Goal: Task Accomplishment & Management: Manage account settings

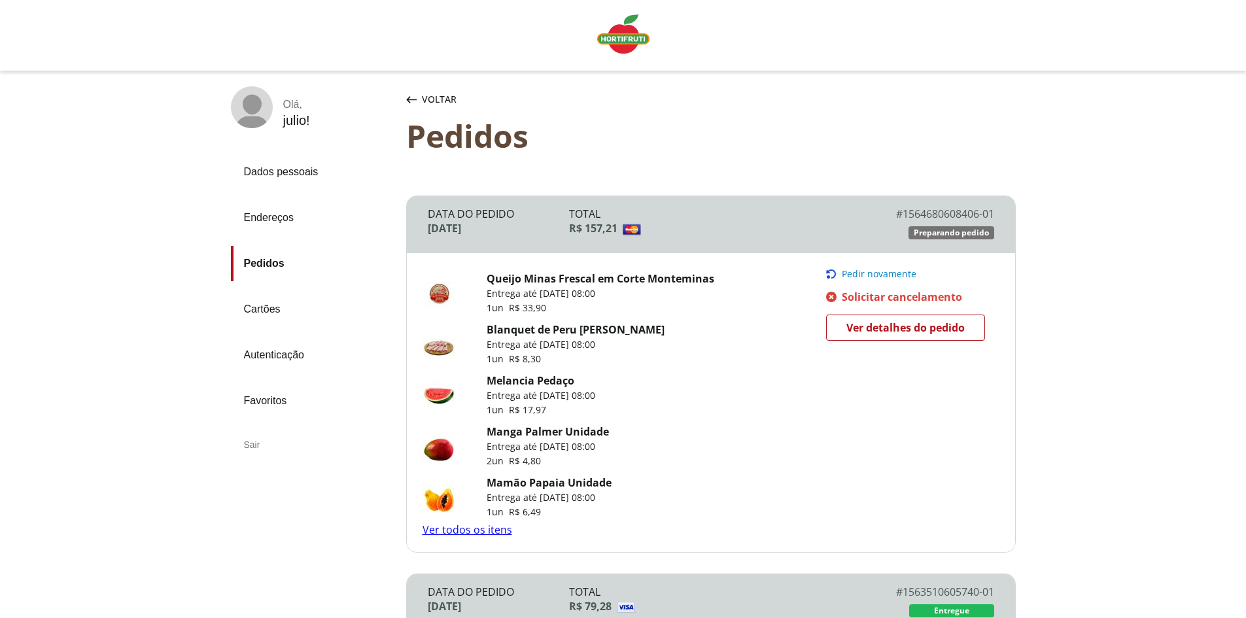
click at [880, 291] on span "Solicitar cancelamento" at bounding box center [902, 297] width 120 height 14
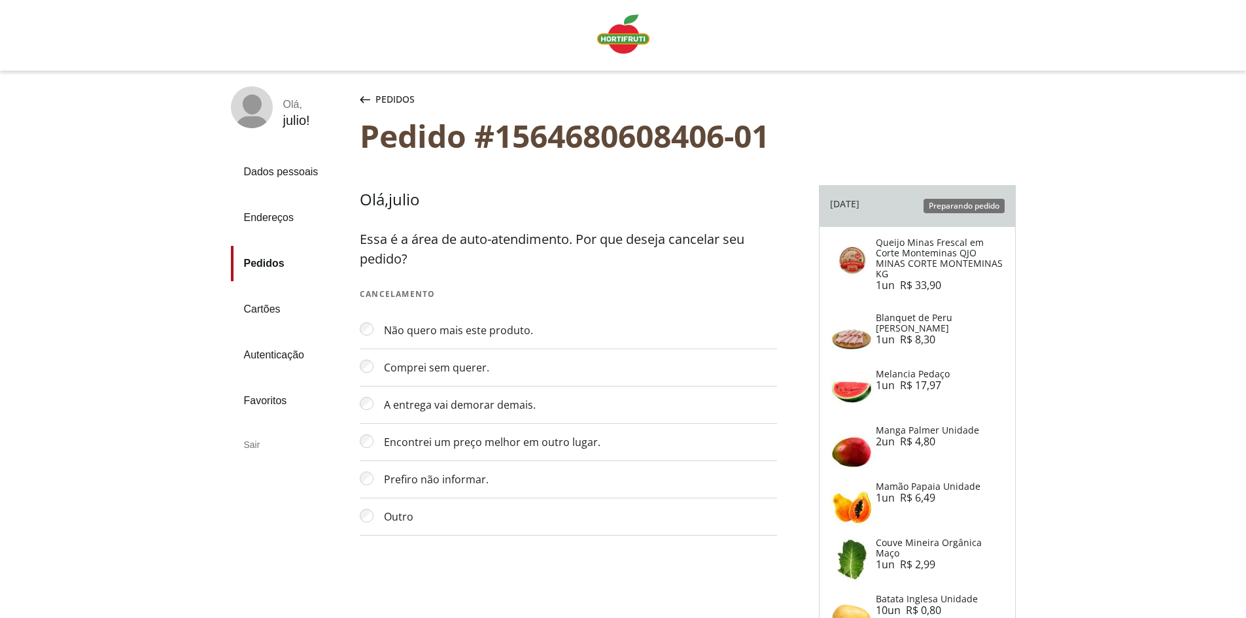
click at [265, 263] on link "Pedidos" at bounding box center [290, 263] width 118 height 35
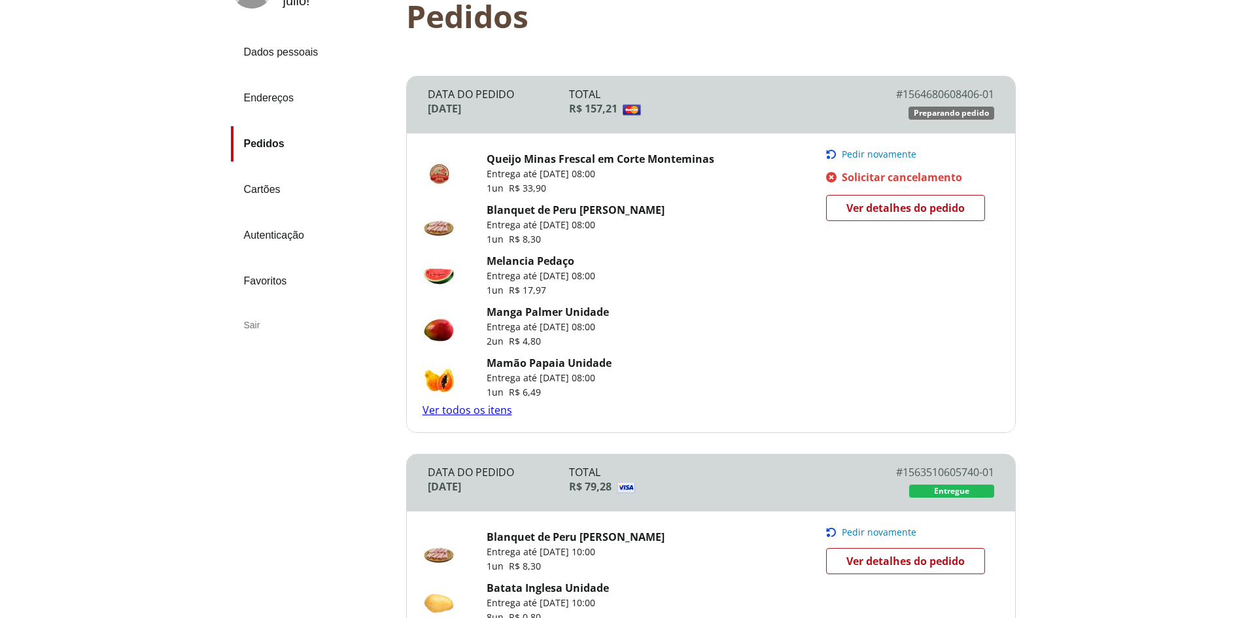
scroll to position [131, 0]
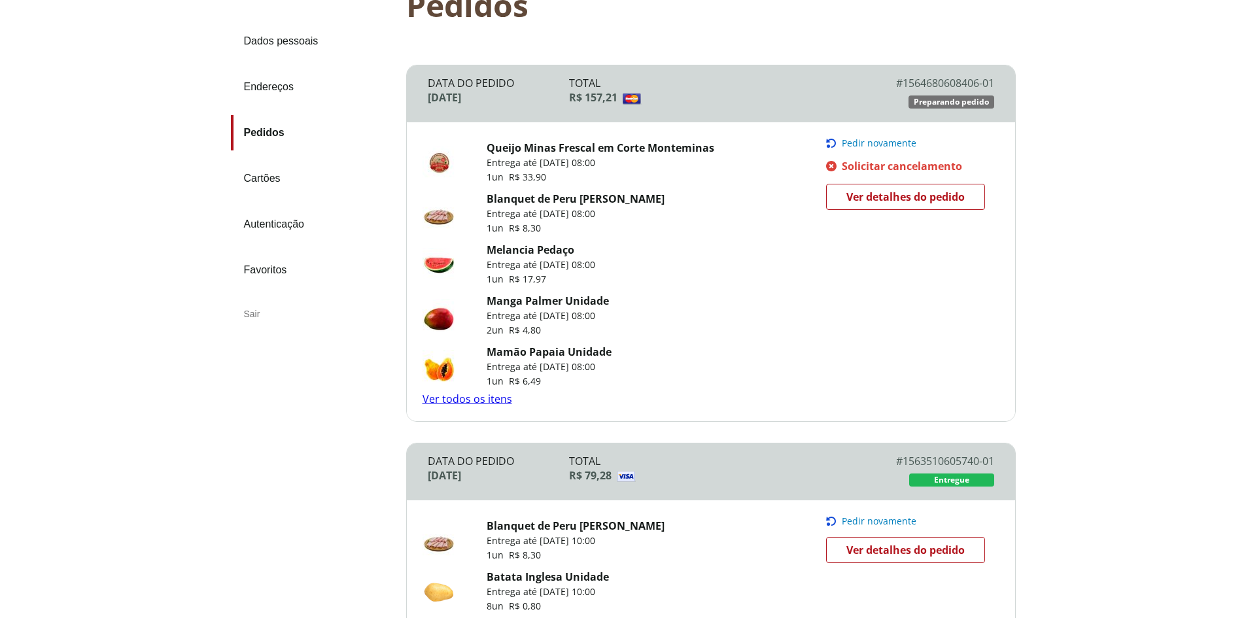
click at [921, 186] on link "Ver detalhes do pedido" at bounding box center [905, 197] width 159 height 26
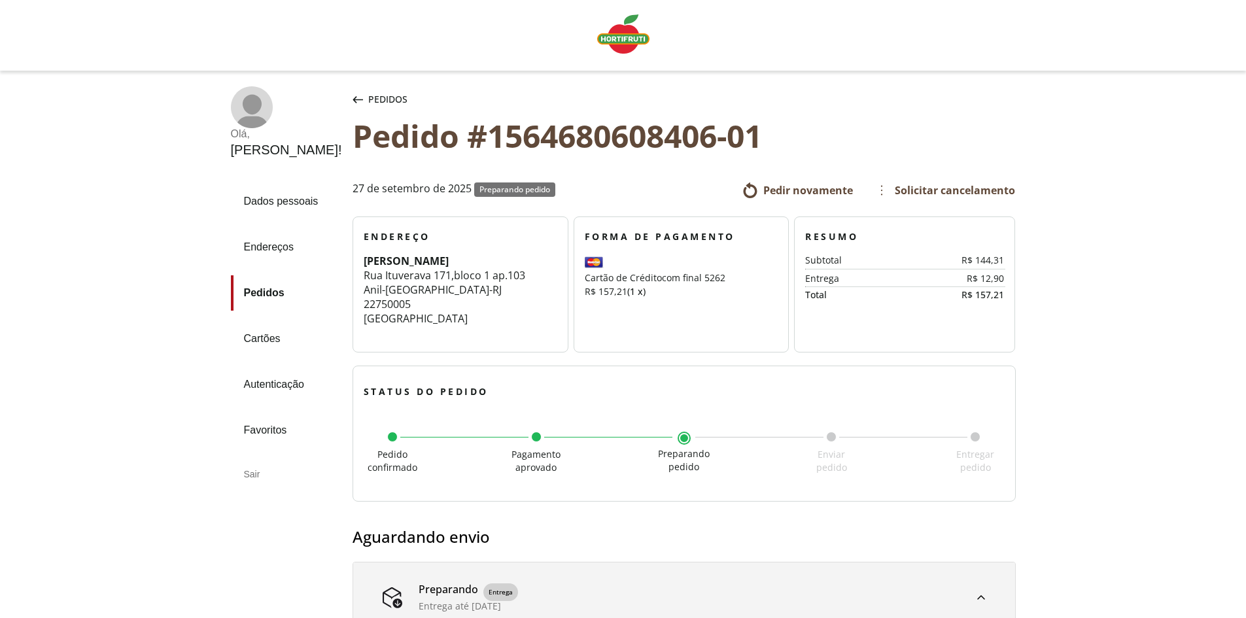
click at [617, 37] on img "Linha de sessão" at bounding box center [623, 33] width 52 height 39
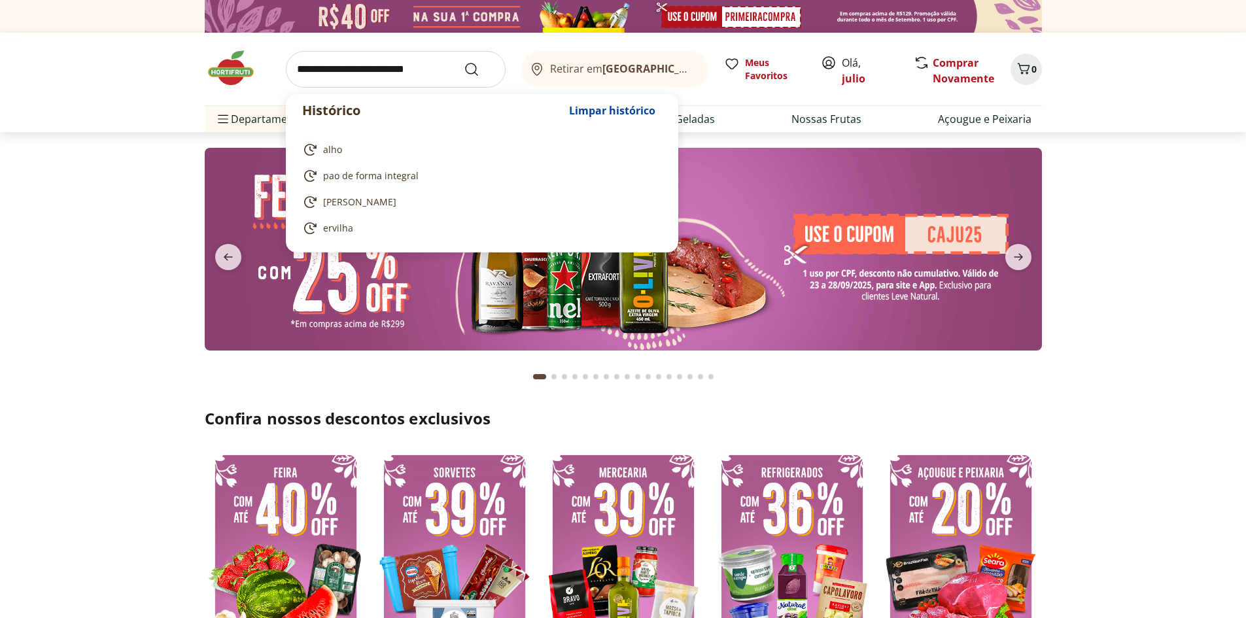
click at [382, 77] on input "search" at bounding box center [396, 69] width 220 height 37
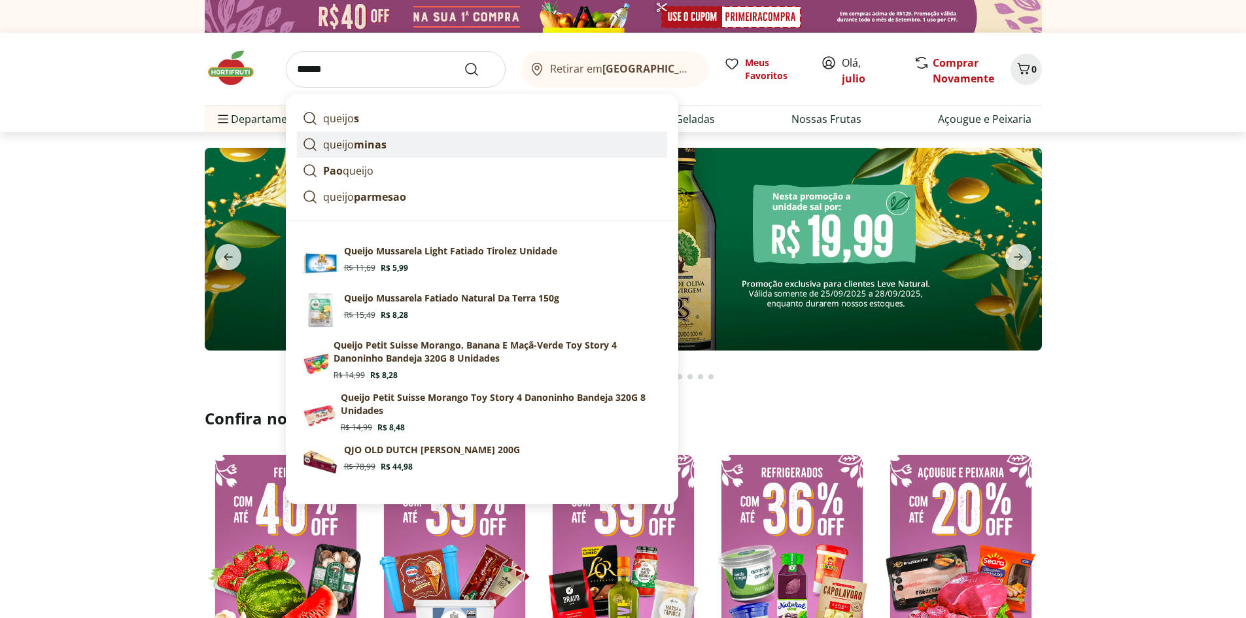
click at [357, 147] on strong "minas" at bounding box center [370, 144] width 33 height 14
type input "**********"
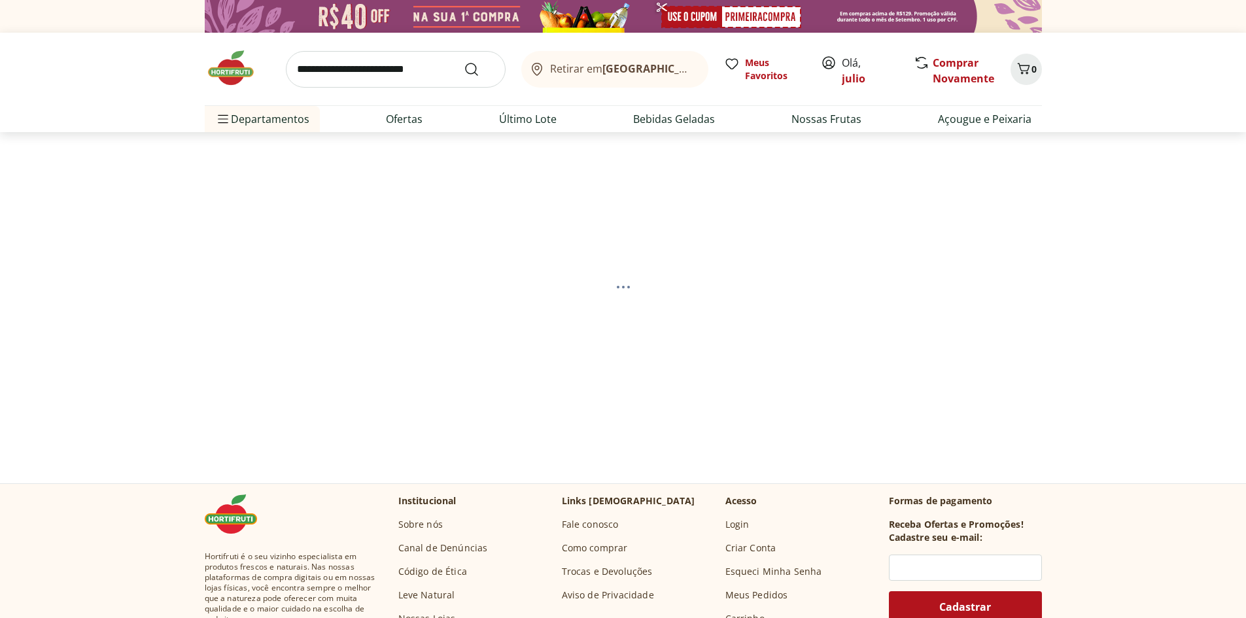
select select "**********"
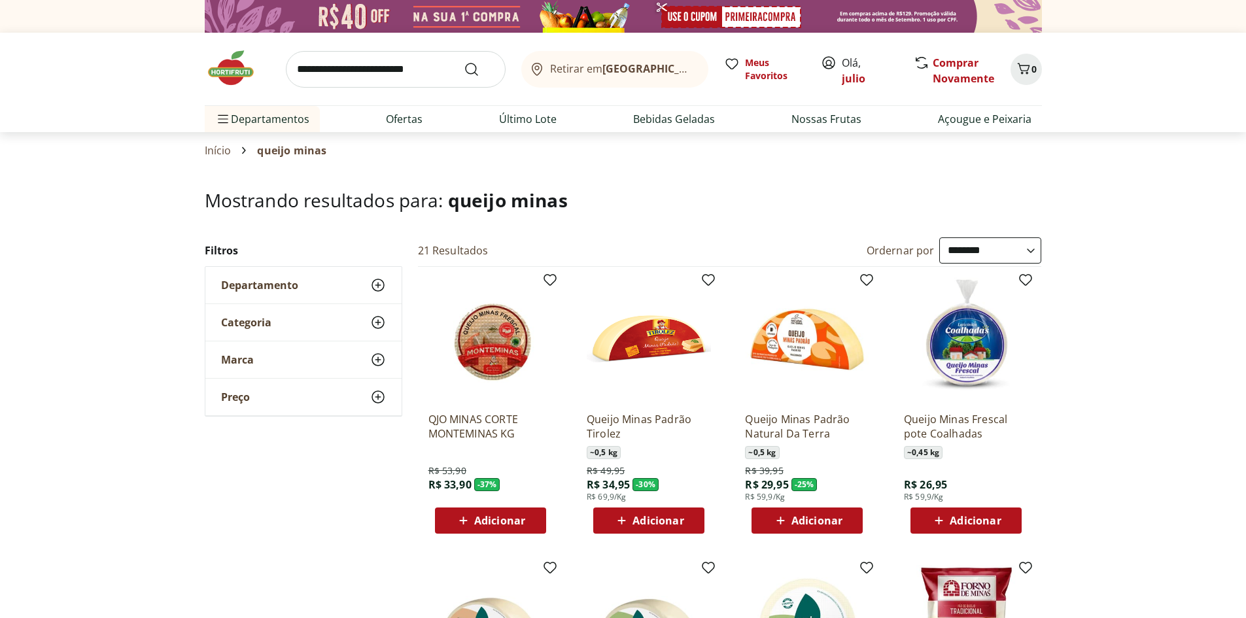
click at [493, 334] on img at bounding box center [490, 339] width 124 height 124
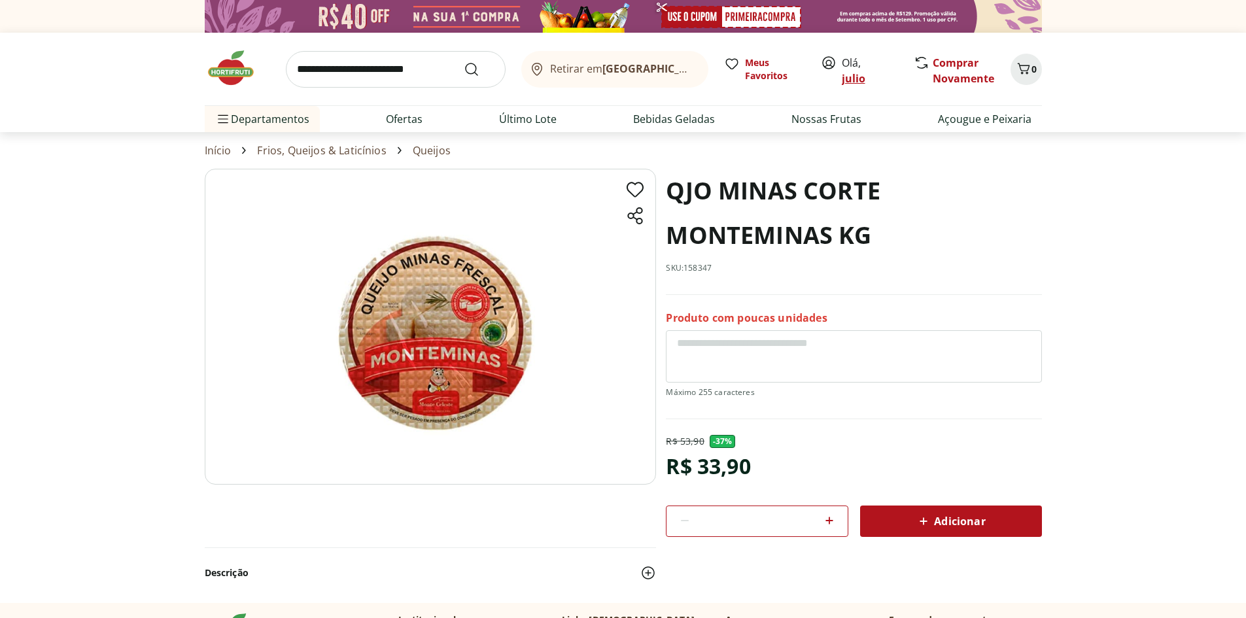
click at [850, 75] on link "julio" at bounding box center [854, 78] width 24 height 14
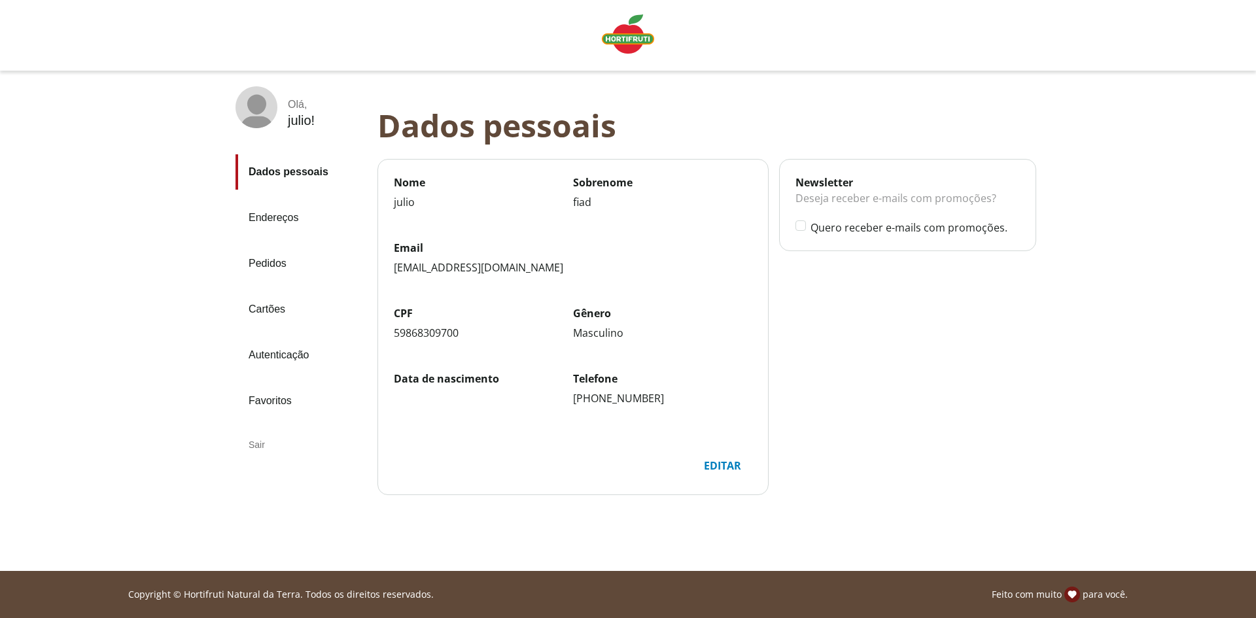
click at [276, 260] on link "Pedidos" at bounding box center [300, 263] width 131 height 35
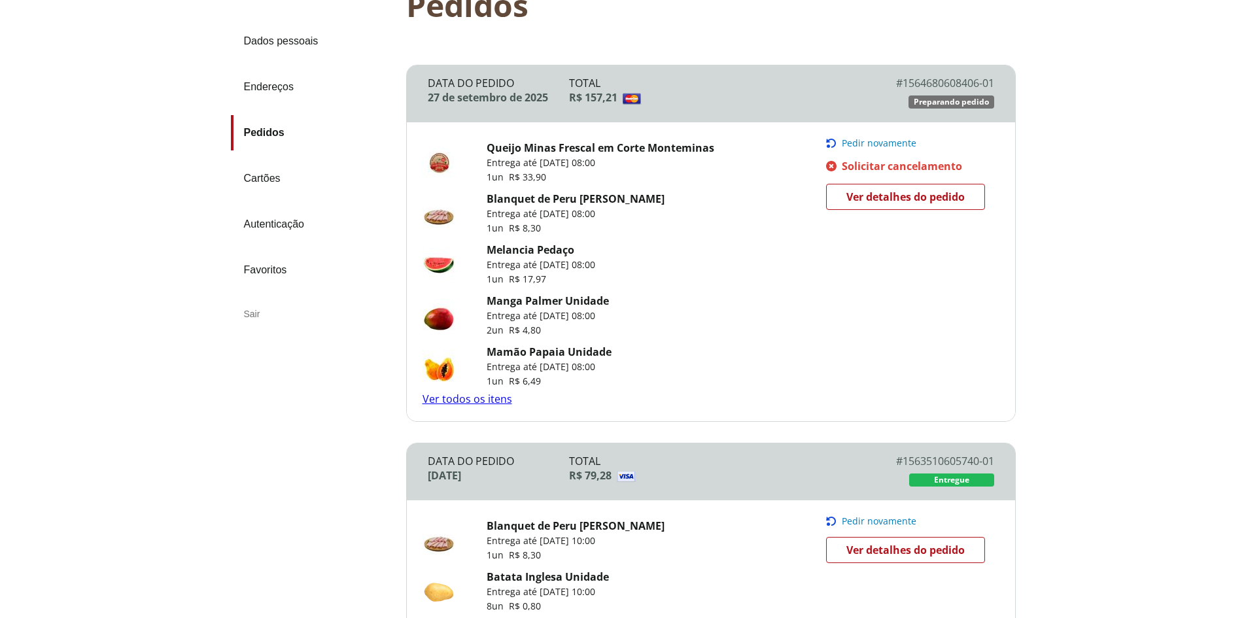
scroll to position [65, 0]
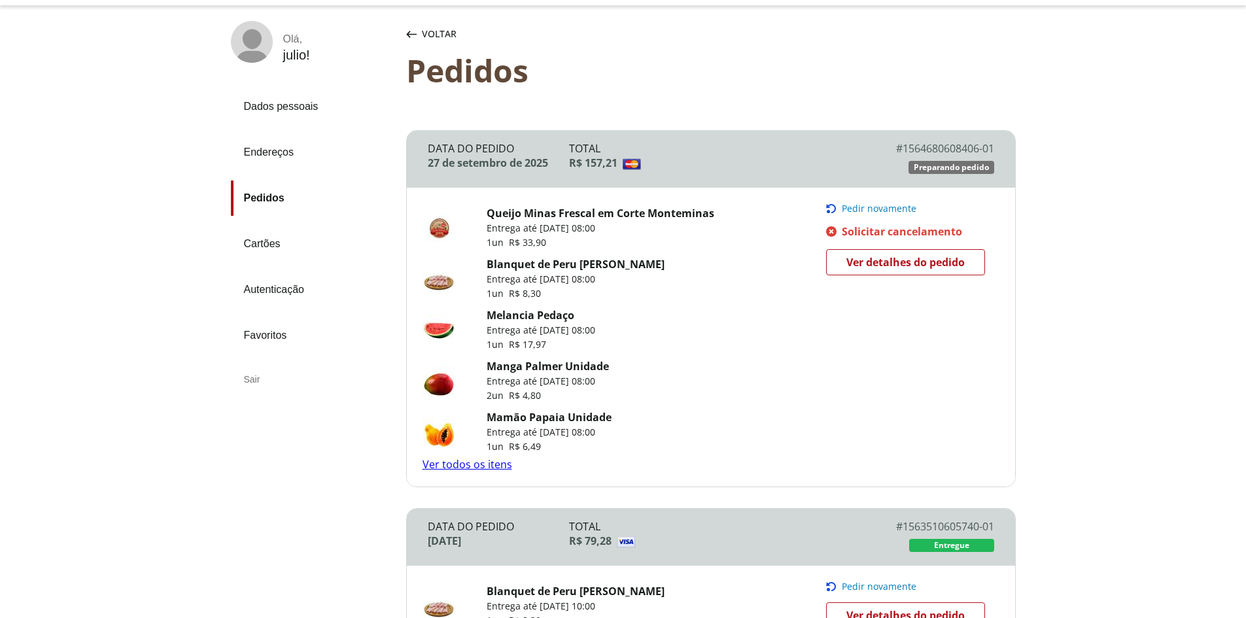
click at [891, 260] on span "Ver detalhes do pedido" at bounding box center [905, 263] width 118 height 20
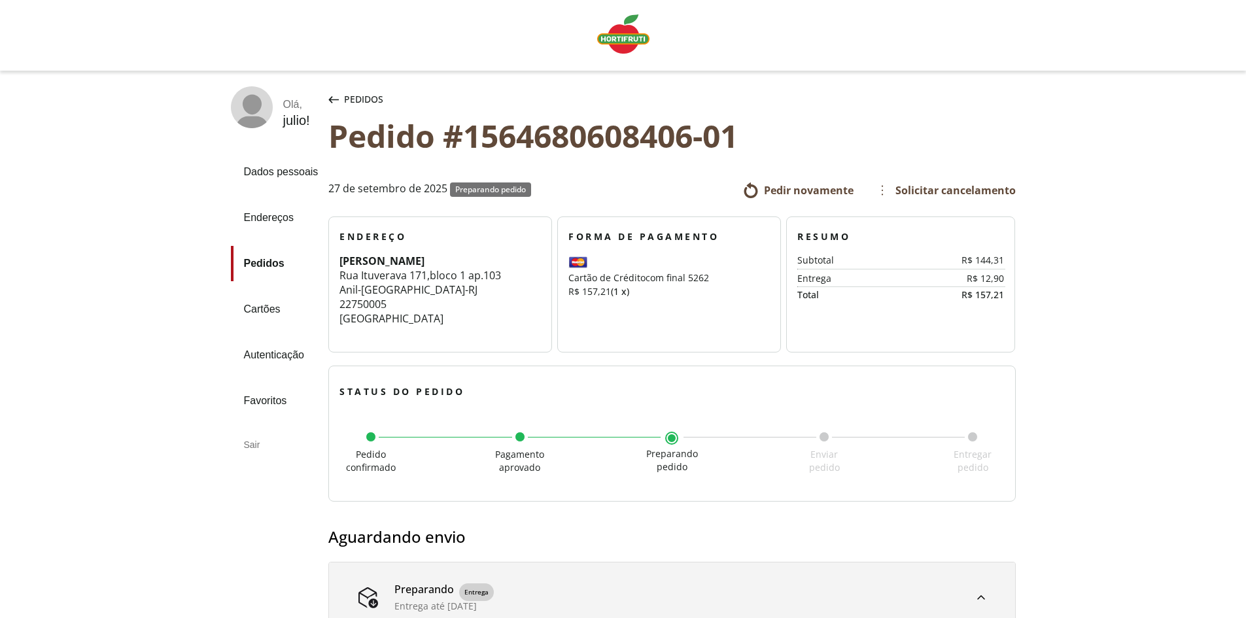
click at [269, 254] on link "Pedidos" at bounding box center [275, 263] width 88 height 35
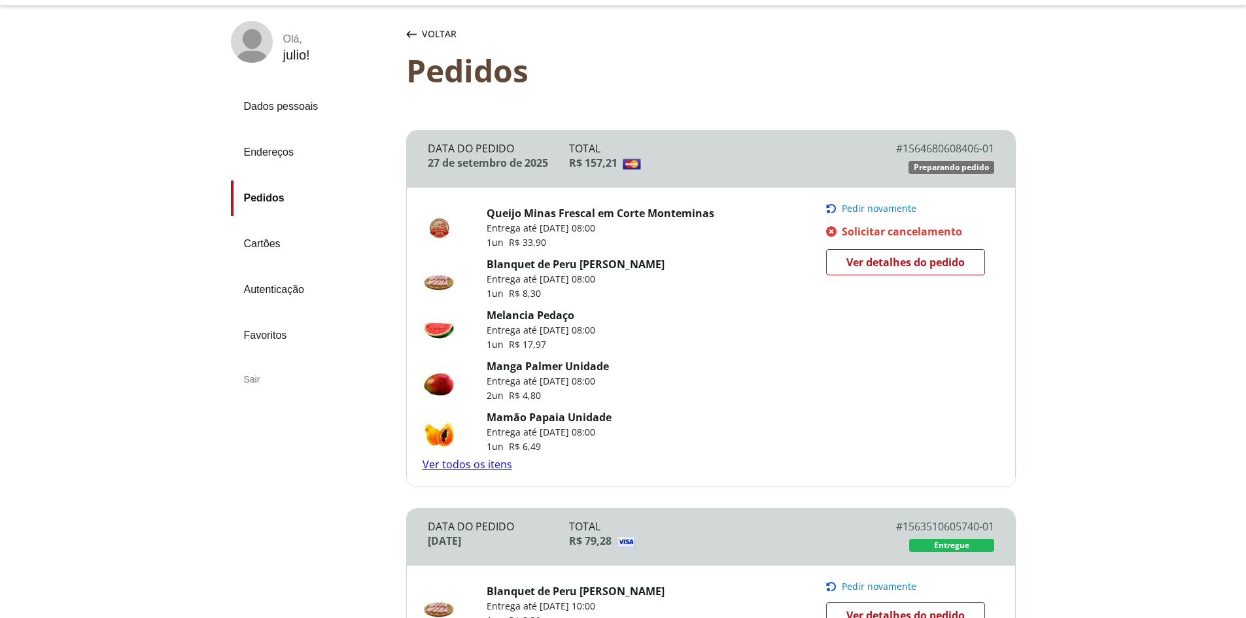
click at [435, 33] on span "Voltar" at bounding box center [439, 33] width 35 height 13
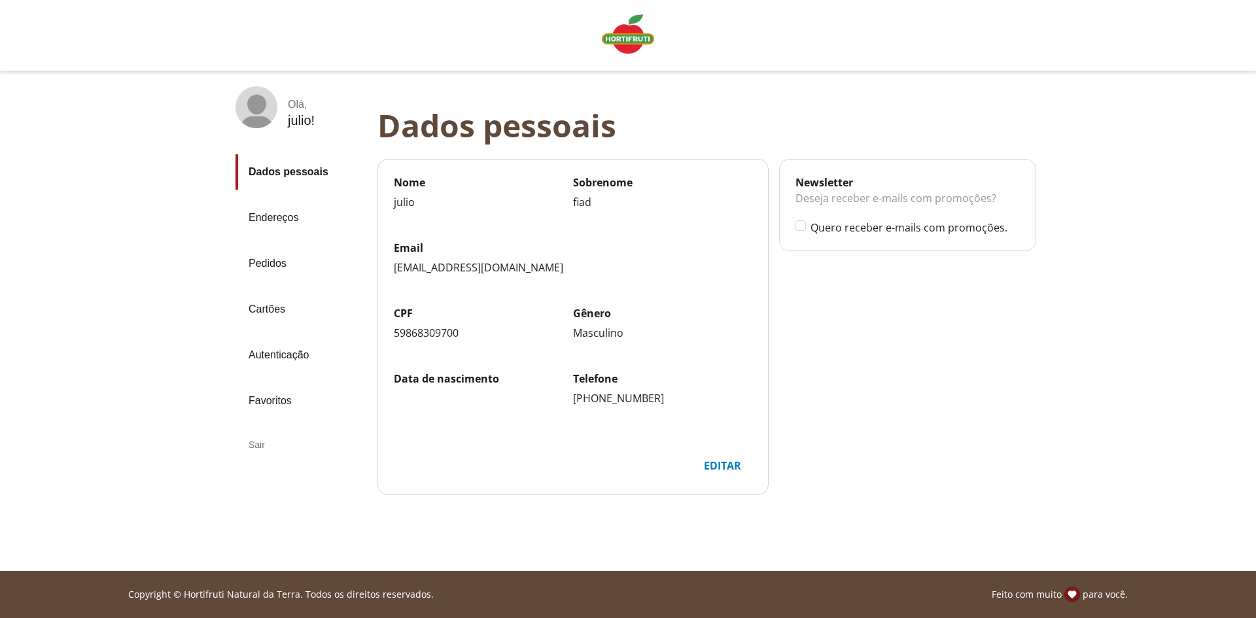
click at [629, 33] on img "Linha de sessão" at bounding box center [628, 33] width 52 height 39
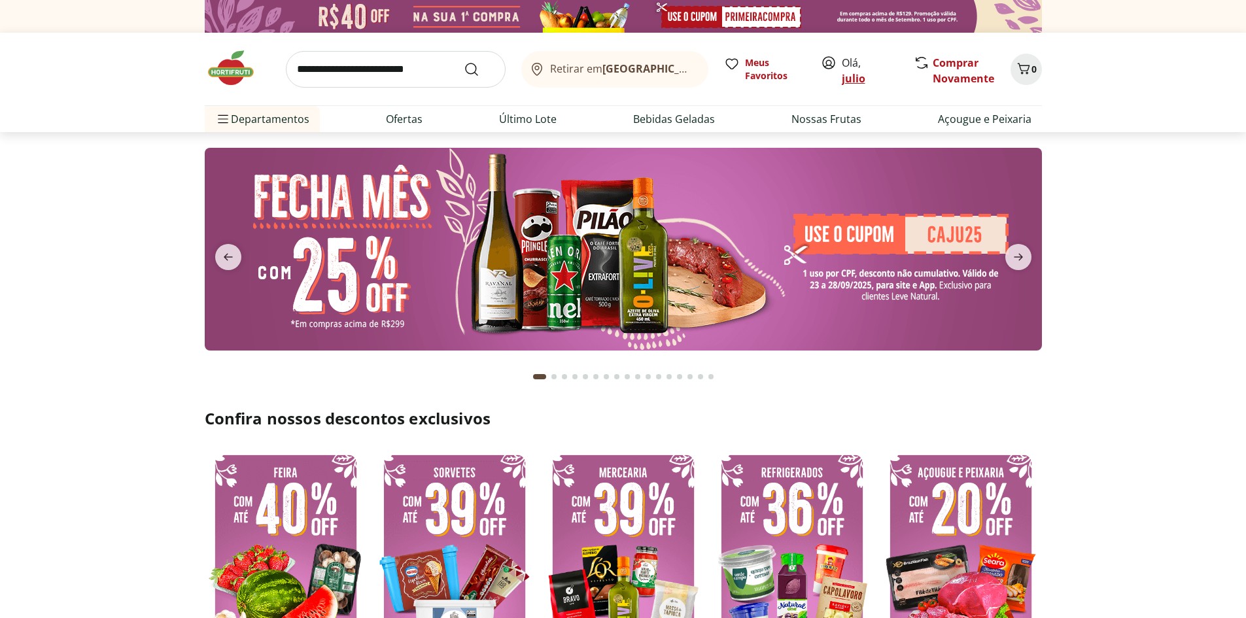
click at [851, 77] on link "julio" at bounding box center [854, 78] width 24 height 14
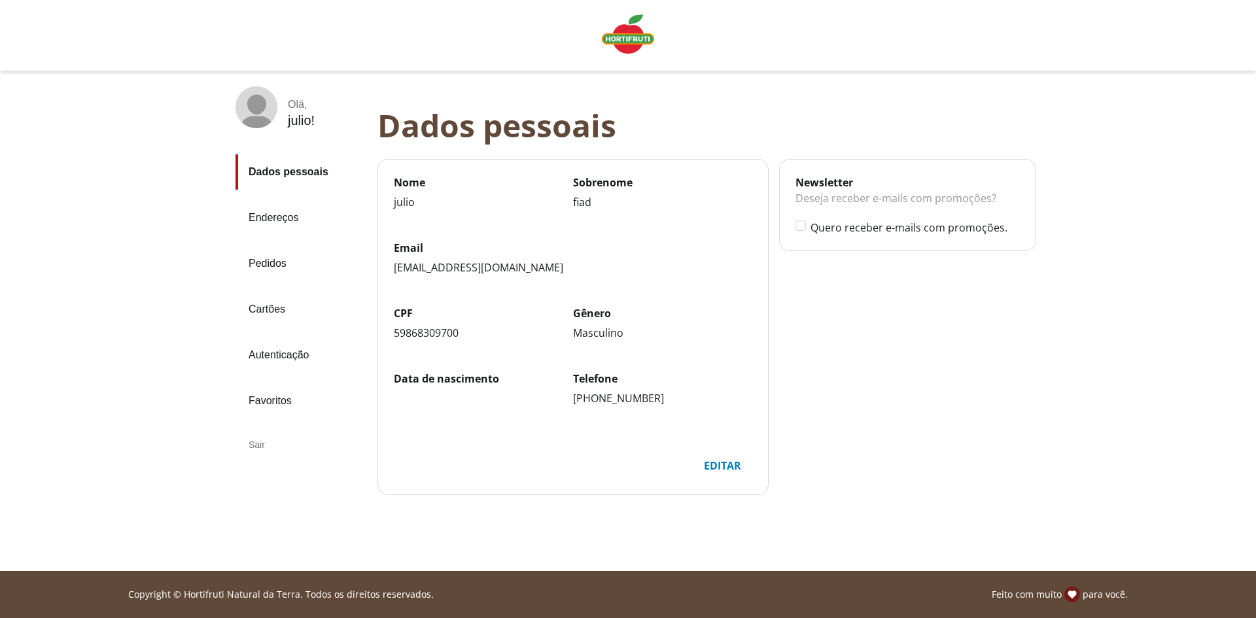
click at [274, 256] on link "Pedidos" at bounding box center [300, 263] width 131 height 35
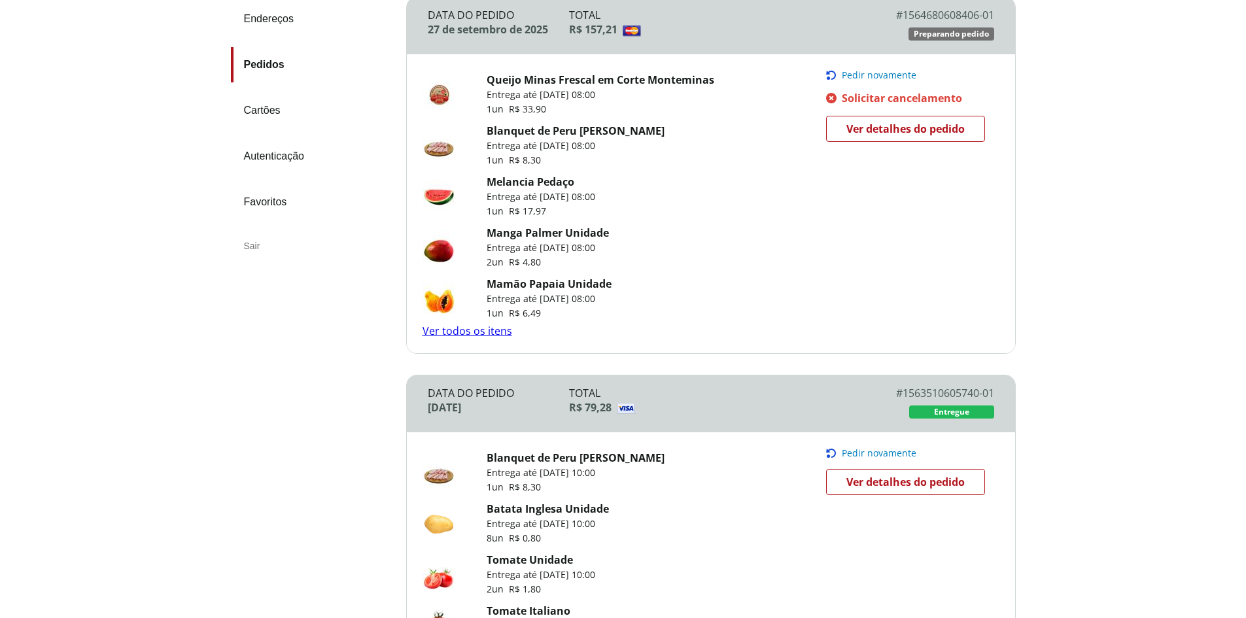
scroll to position [196, 0]
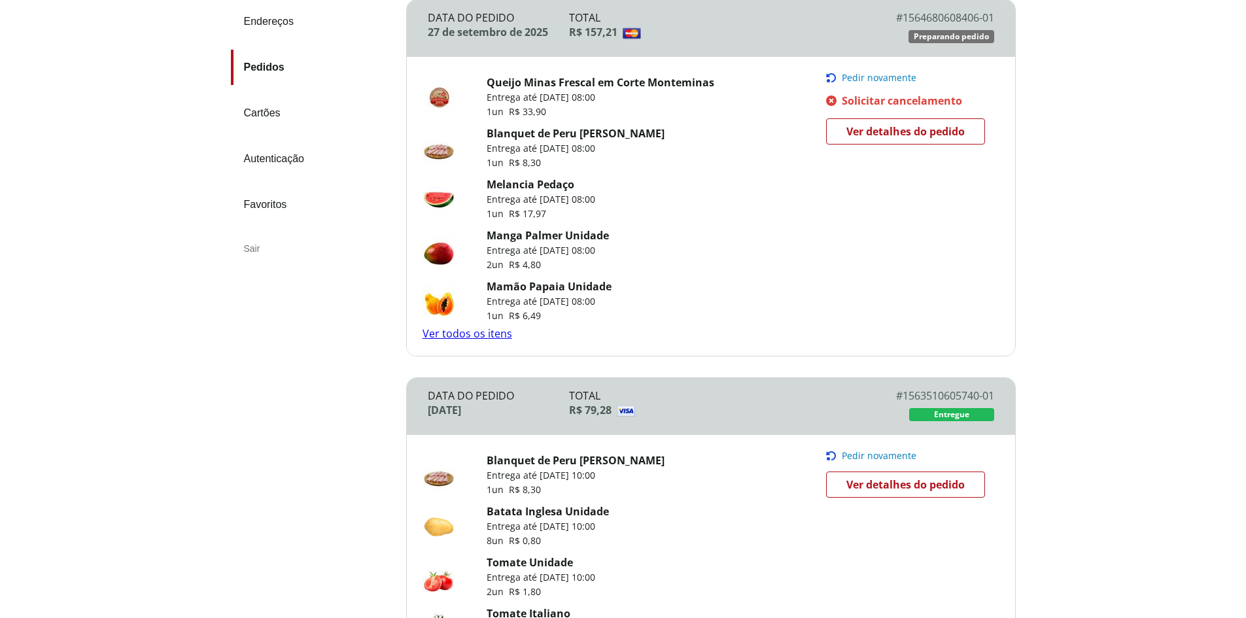
click at [917, 130] on span "Ver detalhes do pedido" at bounding box center [905, 132] width 118 height 20
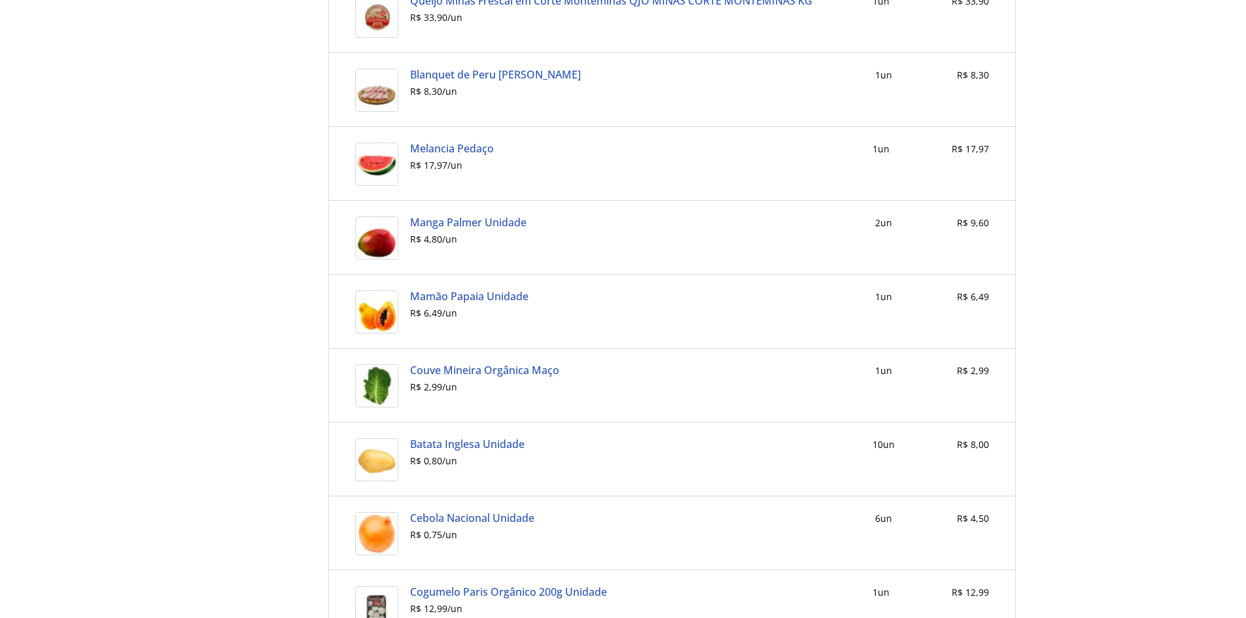
scroll to position [523, 0]
